Goal: Find contact information: Obtain details needed to contact an individual or organization

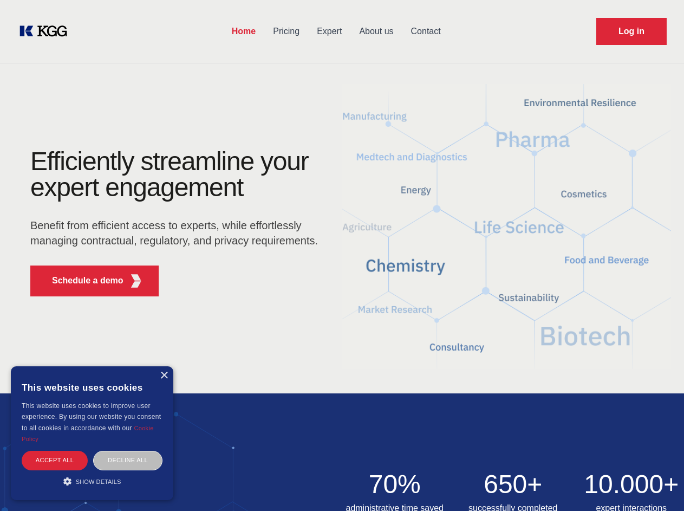
click at [342, 255] on div "Efficiently streamline your expert engagement Benefit from efficient access to …" at bounding box center [177, 226] width 329 height 156
click at [81, 281] on p "Schedule a demo" at bounding box center [87, 280] width 71 height 13
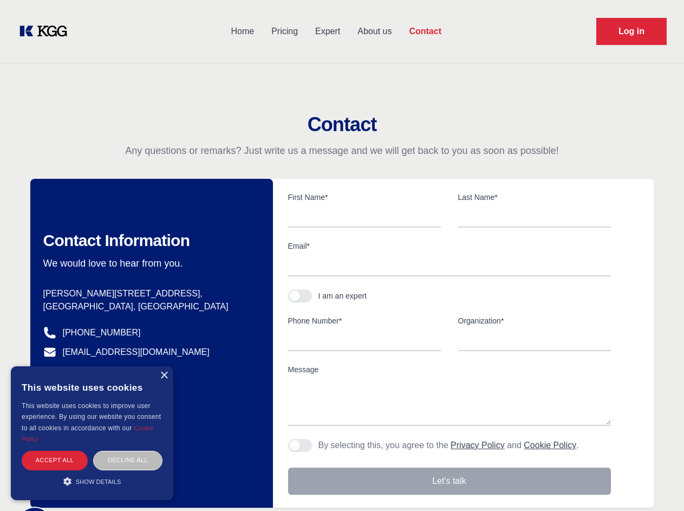
click at [164, 375] on div "× This website uses cookies This website uses cookies to improve user experienc…" at bounding box center [92, 433] width 162 height 134
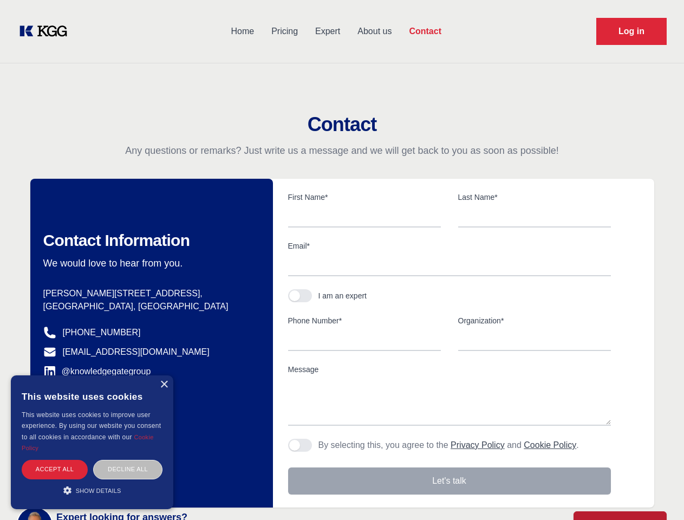
click at [55, 460] on div "Accept all" at bounding box center [55, 469] width 66 height 19
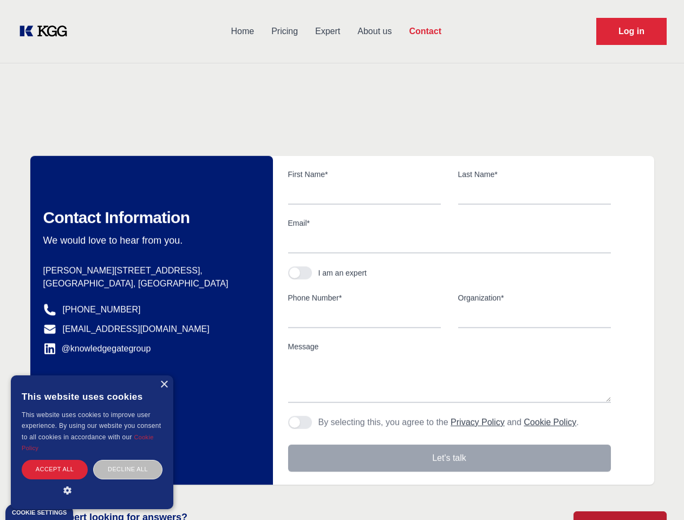
click at [128, 460] on div "Contact Information We would love to hear from you. Postal address [PERSON_NAME…" at bounding box center [151, 320] width 243 height 329
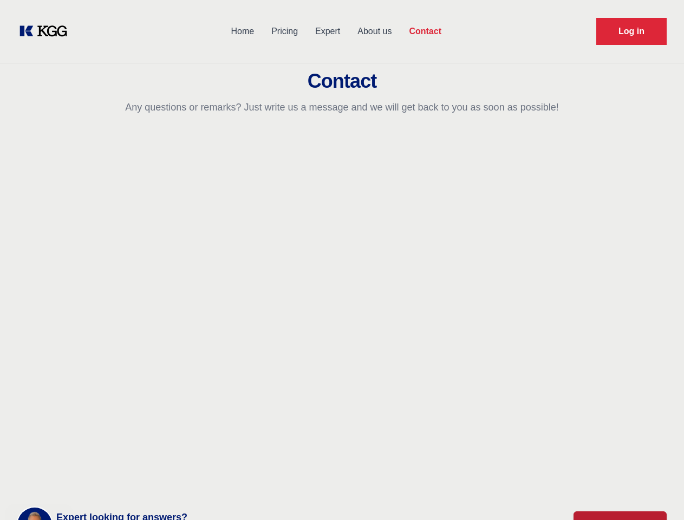
click at [92, 481] on main "Contact Any questions or remarks? Just write us a message and we will get back …" at bounding box center [342, 282] width 684 height 564
